Goal: Task Accomplishment & Management: Manage account settings

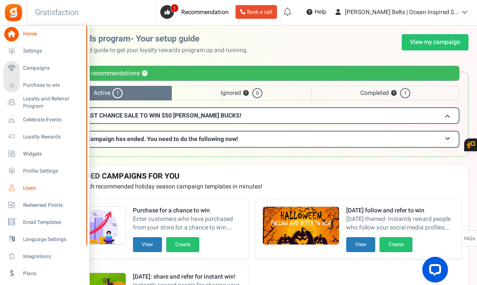
click at [38, 188] on span "Users" at bounding box center [53, 188] width 60 height 7
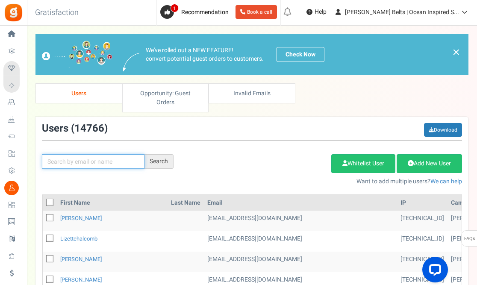
click at [79, 154] on input "text" at bounding box center [93, 161] width 103 height 15
click at [79, 214] on link "[PERSON_NAME]" at bounding box center [80, 218] width 41 height 8
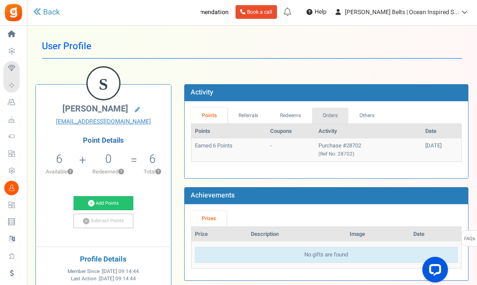
click at [333, 115] on link "Orders" at bounding box center [330, 116] width 37 height 16
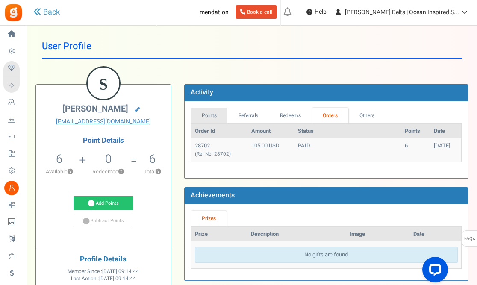
click at [205, 113] on link "Points" at bounding box center [209, 116] width 37 height 16
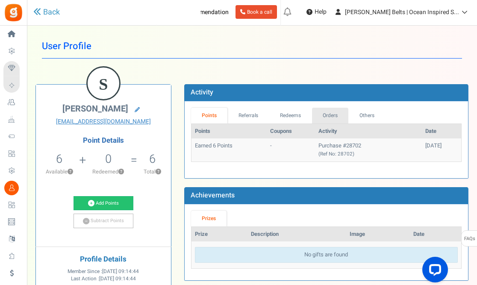
click at [325, 113] on link "Orders" at bounding box center [330, 116] width 37 height 16
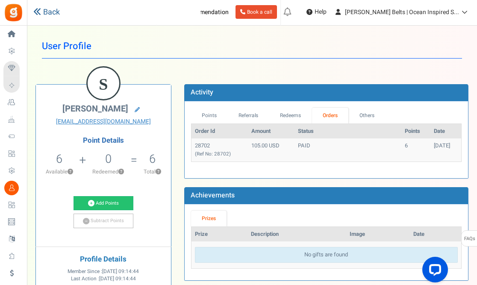
click at [44, 9] on link "Back" at bounding box center [46, 12] width 26 height 11
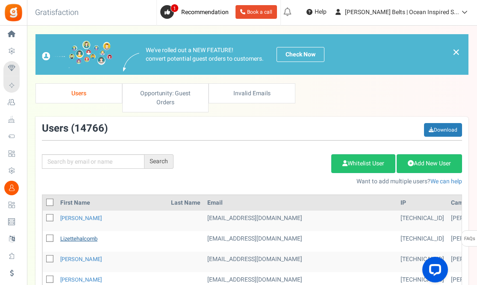
click at [81, 235] on link "lizettehalcomb" at bounding box center [78, 239] width 37 height 8
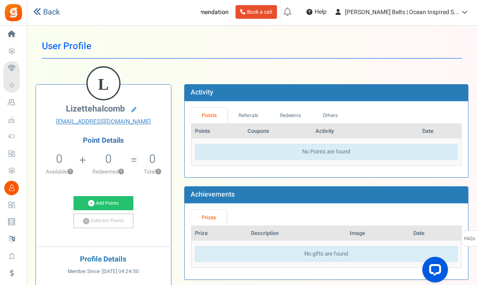
click at [37, 12] on icon at bounding box center [37, 12] width 8 height 8
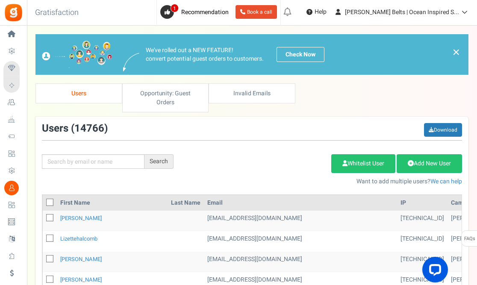
scroll to position [0, 0]
click at [71, 255] on link "[PERSON_NAME]" at bounding box center [80, 259] width 41 height 8
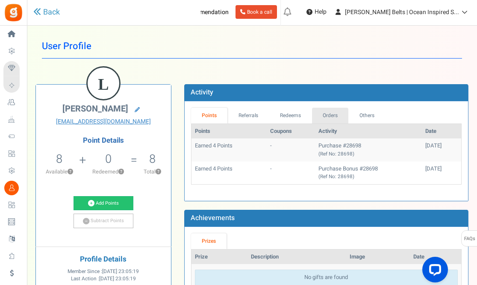
click at [332, 112] on link "Orders" at bounding box center [330, 116] width 37 height 16
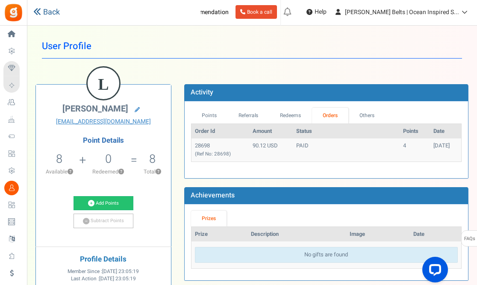
click at [43, 12] on link "Back" at bounding box center [46, 12] width 26 height 11
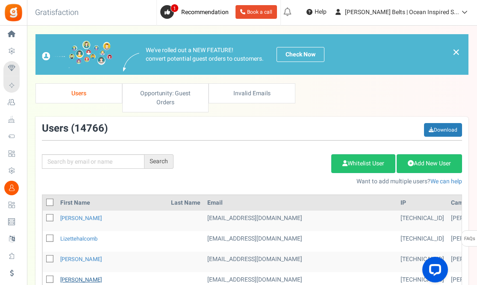
click at [102, 276] on link "[PERSON_NAME]" at bounding box center [80, 280] width 41 height 8
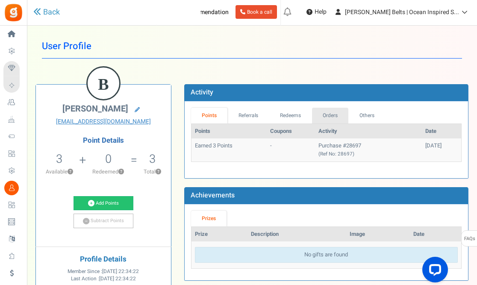
click at [330, 116] on link "Orders" at bounding box center [330, 116] width 37 height 16
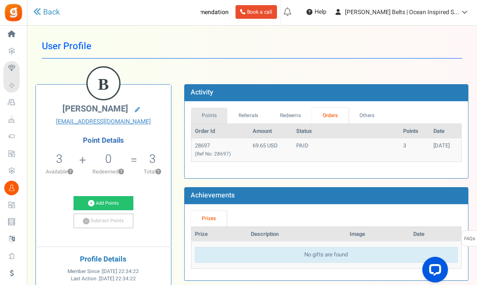
click at [208, 112] on link "Points" at bounding box center [209, 116] width 37 height 16
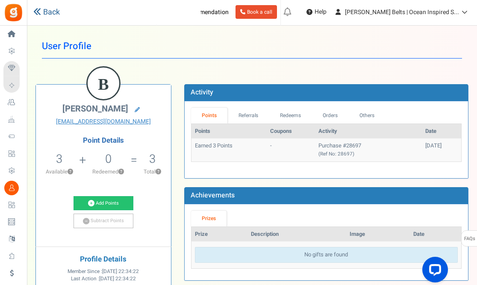
click at [44, 10] on link "Back" at bounding box center [46, 12] width 26 height 11
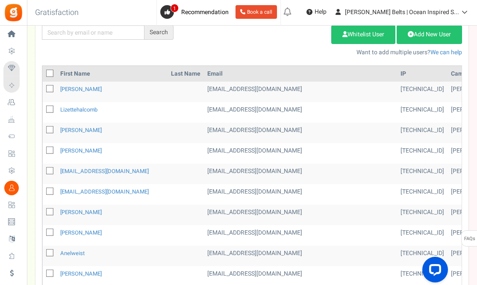
scroll to position [130, 0]
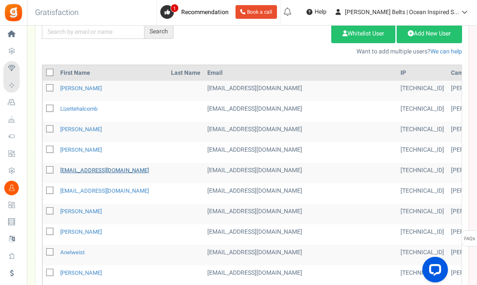
click at [117, 166] on link "[EMAIL_ADDRESS][DOMAIN_NAME]" at bounding box center [104, 170] width 88 height 8
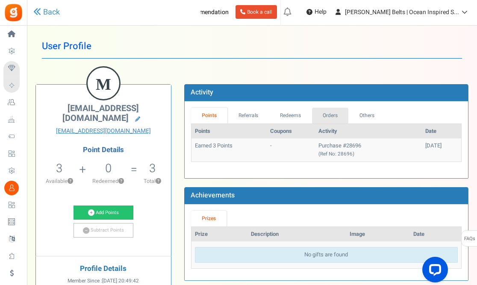
click at [332, 116] on link "Orders" at bounding box center [330, 116] width 37 height 16
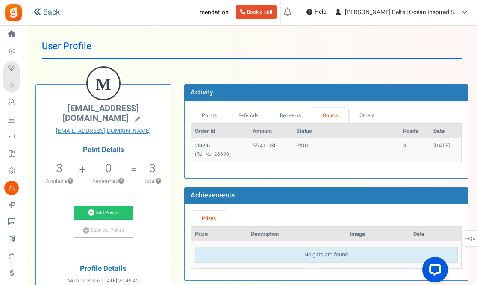
click at [42, 12] on link "Back" at bounding box center [46, 12] width 26 height 11
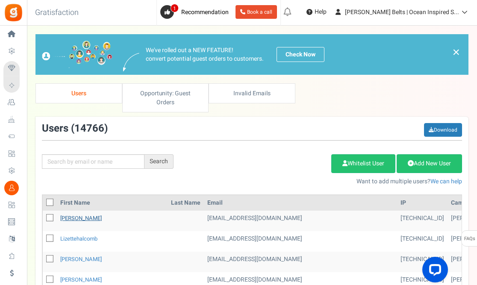
click at [83, 214] on link "[PERSON_NAME]" at bounding box center [80, 218] width 41 height 8
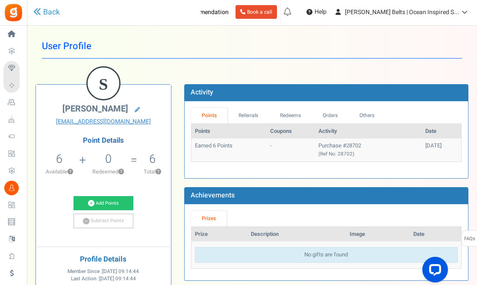
click at [159, 61] on div "User Profile Back S Stella Tyburski tyburskistella@icloud.com Point Details 6 6…" at bounding box center [251, 220] width 433 height 372
click at [38, 15] on link "Back" at bounding box center [46, 12] width 26 height 11
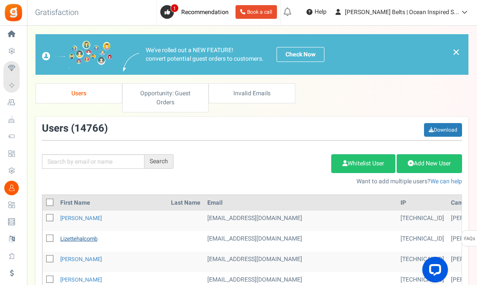
click at [67, 235] on link "lizettehalcomb" at bounding box center [78, 239] width 37 height 8
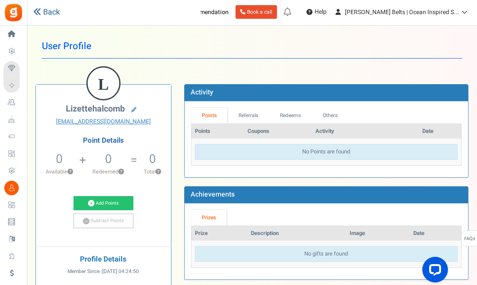
click at [47, 11] on link "Back" at bounding box center [46, 12] width 26 height 11
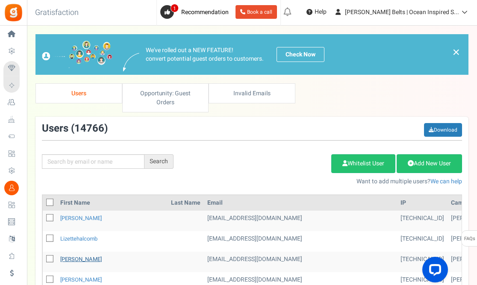
click at [77, 255] on link "[PERSON_NAME]" at bounding box center [80, 259] width 41 height 8
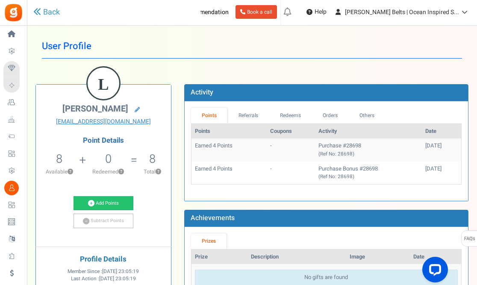
click at [291, 39] on h1 "User Profile" at bounding box center [252, 46] width 420 height 24
click at [40, 10] on icon at bounding box center [37, 12] width 8 height 8
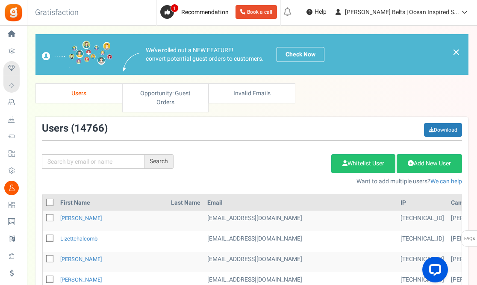
click at [126, 212] on td "[PERSON_NAME]" at bounding box center [112, 221] width 111 height 21
click at [92, 214] on link "[PERSON_NAME]" at bounding box center [80, 218] width 41 height 8
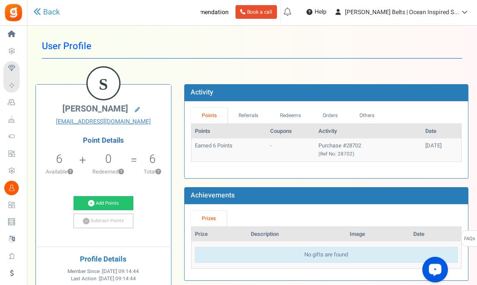
click at [437, 272] on div "Open LiveChat chat widget" at bounding box center [435, 269] width 15 height 15
click at [47, 11] on link "Back" at bounding box center [46, 12] width 26 height 11
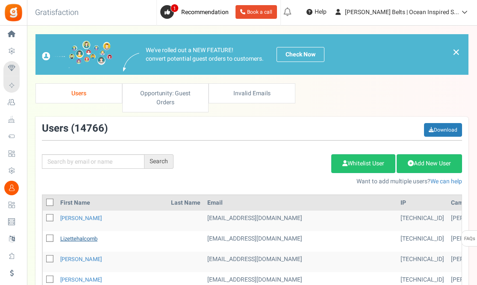
click at [89, 235] on link "lizettehalcomb" at bounding box center [78, 239] width 37 height 8
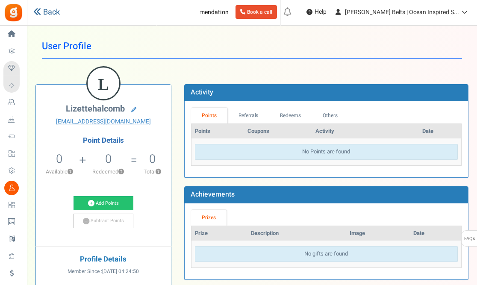
click at [41, 9] on link "Back" at bounding box center [46, 12] width 26 height 11
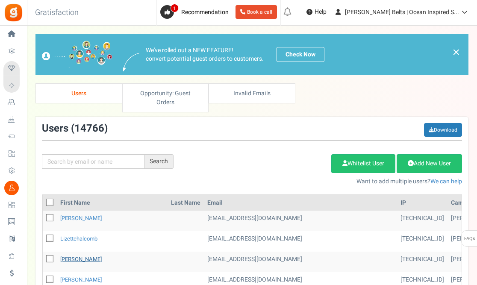
click at [80, 255] on link "[PERSON_NAME]" at bounding box center [80, 259] width 41 height 8
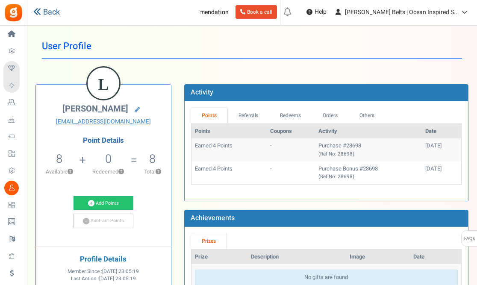
click at [53, 13] on link "Back" at bounding box center [46, 12] width 26 height 11
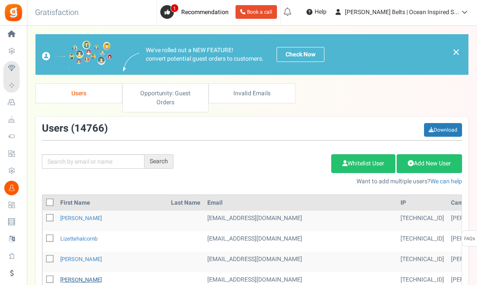
click at [102, 276] on link "[PERSON_NAME]" at bounding box center [80, 280] width 41 height 8
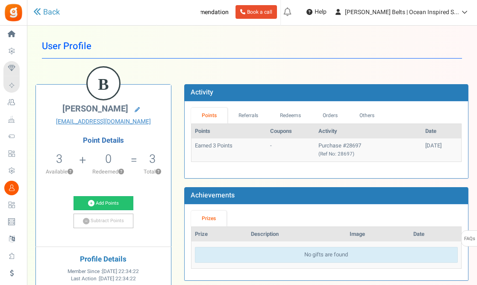
drag, startPoint x: 138, startPoint y: 107, endPoint x: 46, endPoint y: 109, distance: 92.7
click at [46, 109] on h2 "[PERSON_NAME]" at bounding box center [103, 110] width 122 height 12
copy span "[PERSON_NAME]"
click at [193, 37] on h1 "User Profile" at bounding box center [252, 46] width 420 height 24
click at [199, 45] on h1 "User Profile" at bounding box center [252, 46] width 420 height 24
